Goal: Information Seeking & Learning: Learn about a topic

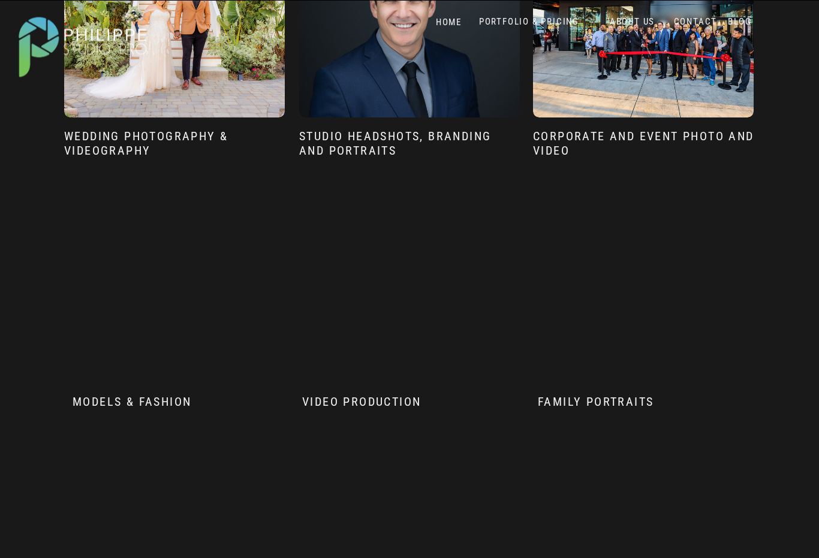
scroll to position [879, 0]
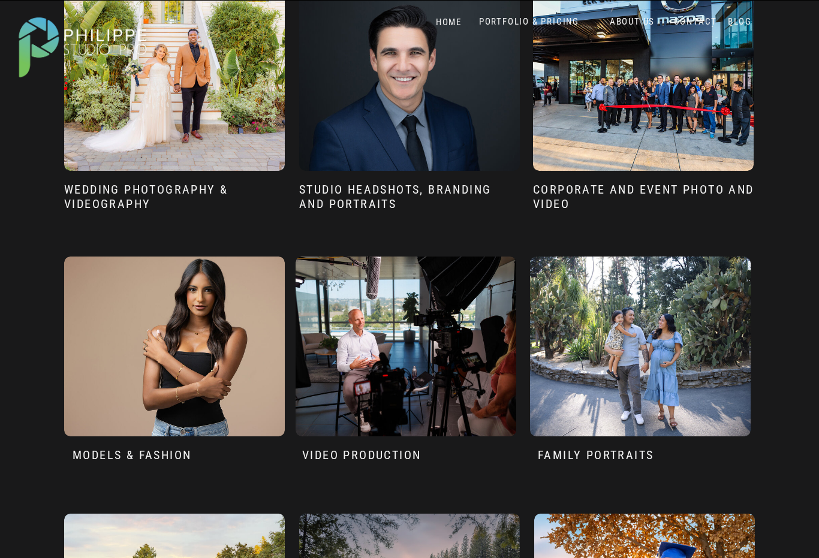
click at [424, 98] on div at bounding box center [409, 81] width 221 height 180
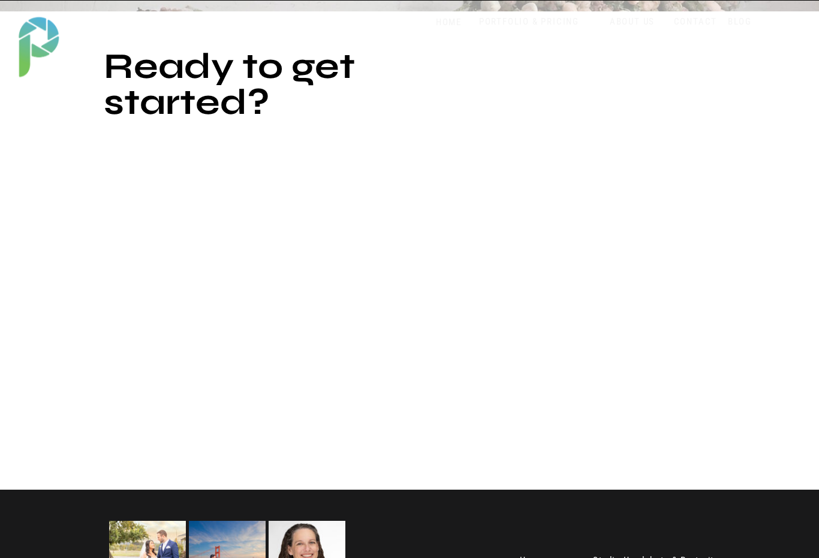
scroll to position [3275, 0]
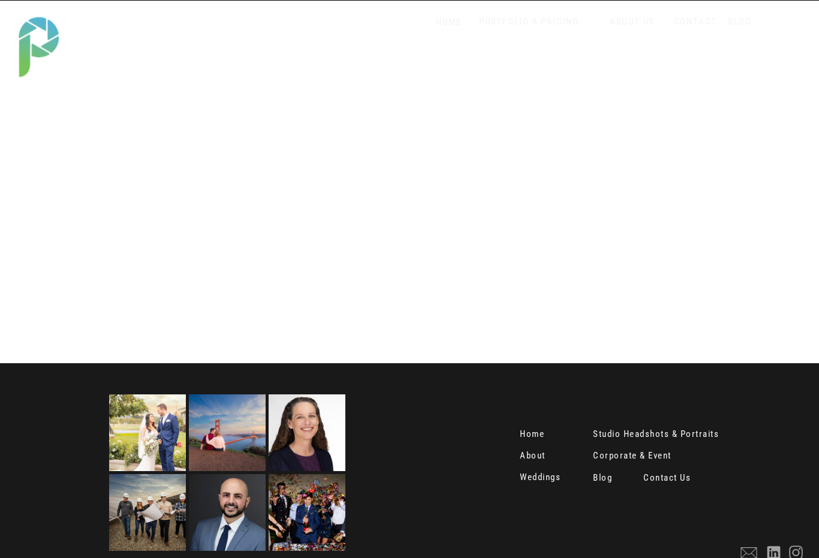
click at [672, 478] on nav "Contact Us" at bounding box center [668, 479] width 50 height 12
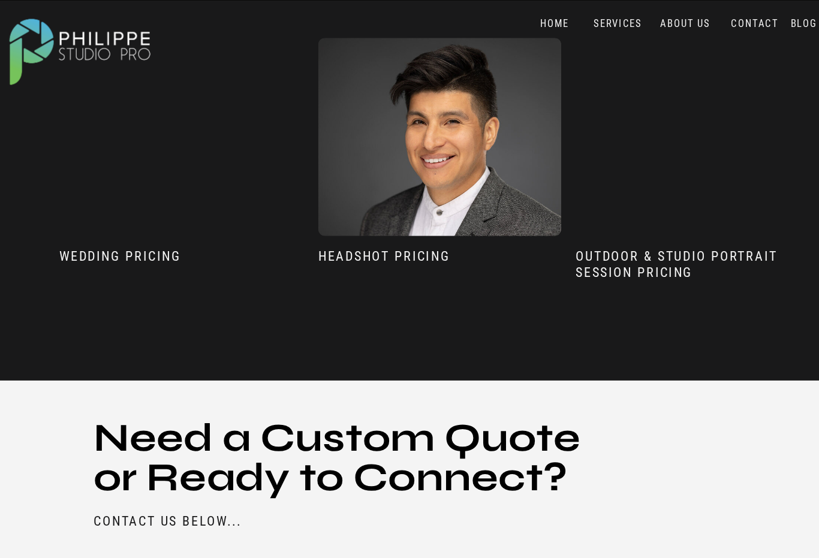
scroll to position [947, 0]
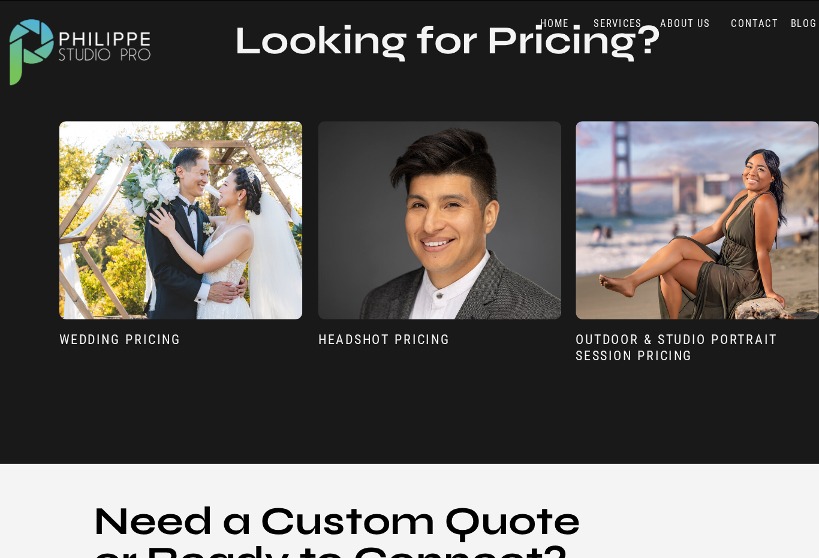
click at [264, 261] on div at bounding box center [174, 200] width 221 height 180
click at [173, 242] on div at bounding box center [174, 200] width 221 height 180
click at [147, 304] on h3 "Wedding Pricing" at bounding box center [174, 317] width 221 height 33
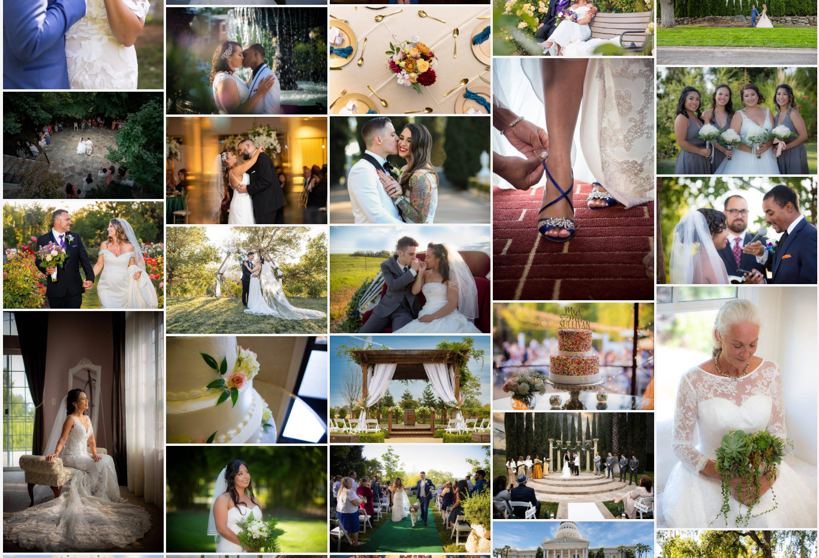
scroll to position [2182, 0]
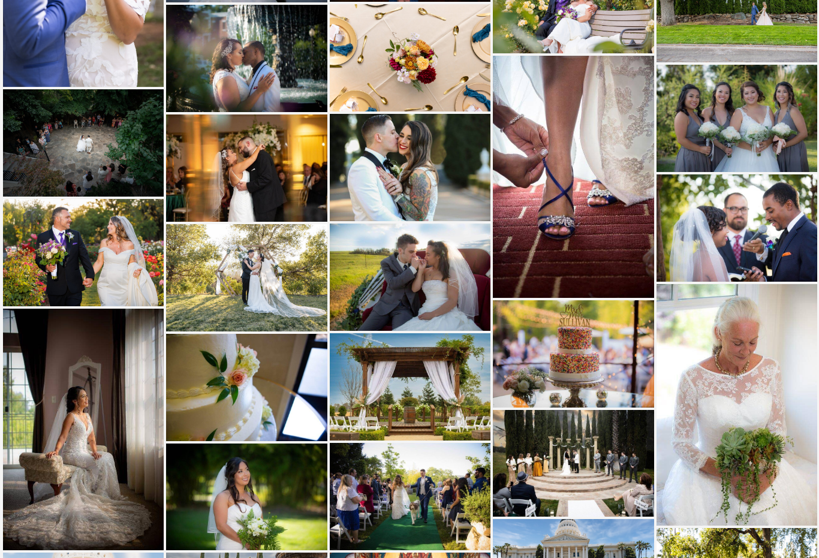
click at [539, 152] on img at bounding box center [573, 176] width 161 height 241
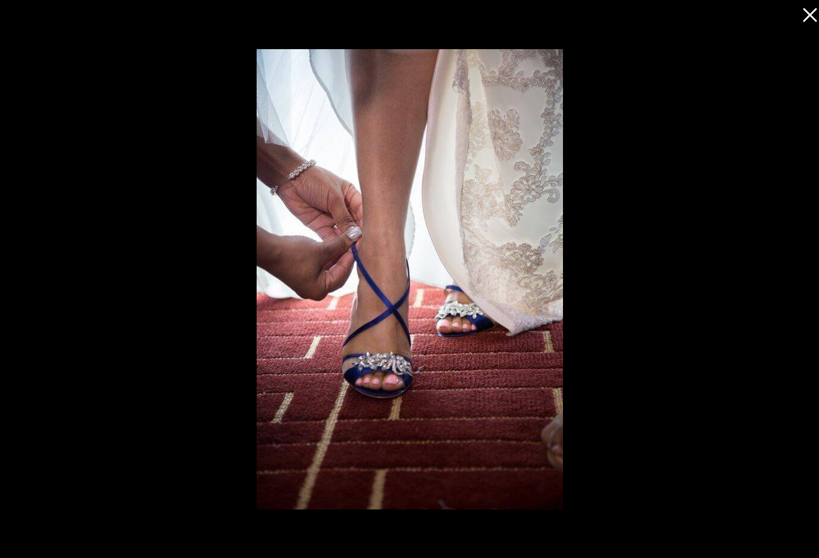
click at [807, 20] on icon at bounding box center [807, 12] width 24 height 24
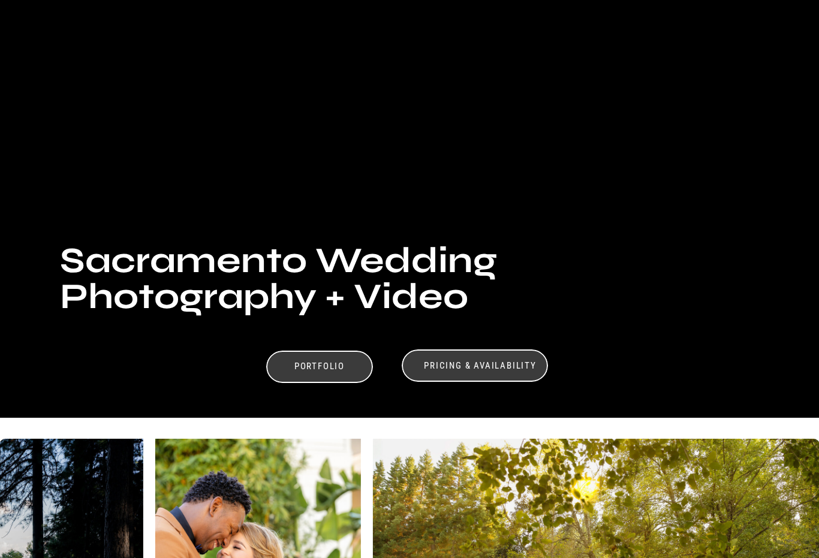
scroll to position [0, 0]
